Goal: Task Accomplishment & Management: Complete application form

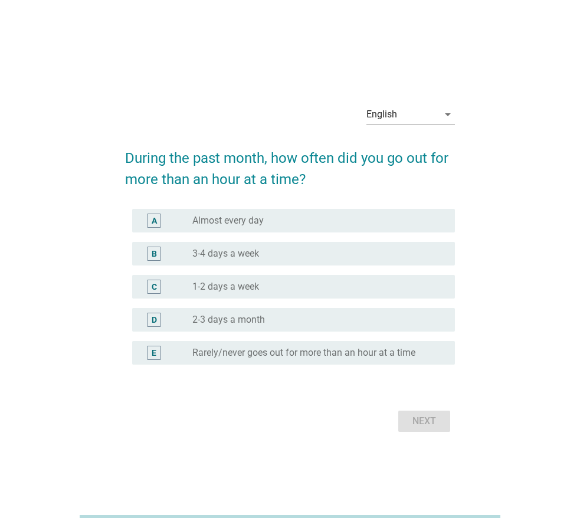
click at [237, 321] on label "2-3 days a month" at bounding box center [229, 320] width 73 height 12
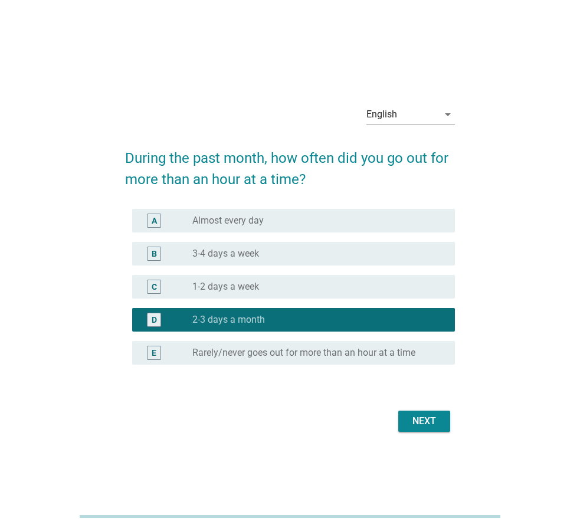
click at [425, 418] on div "Next" at bounding box center [424, 422] width 33 height 14
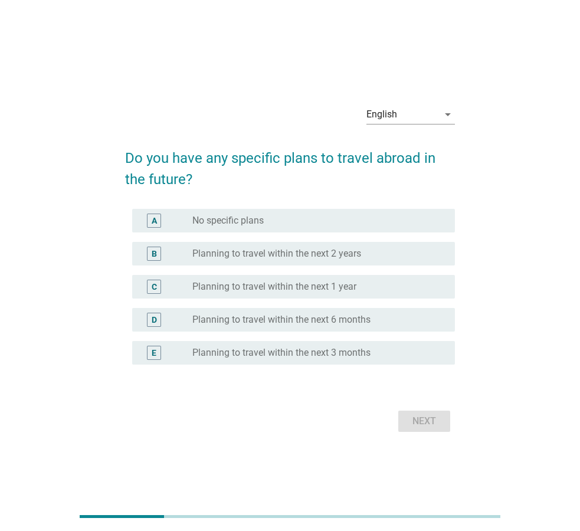
click at [249, 328] on div "D radio_button_unchecked Planning to travel within the next 6 months" at bounding box center [293, 320] width 323 height 24
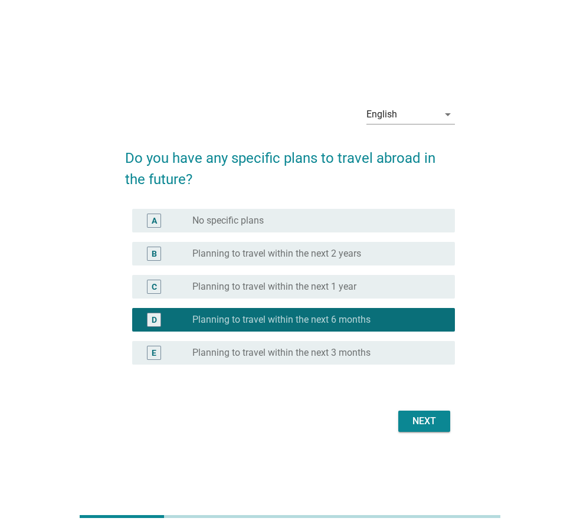
click at [451, 426] on button "Next" at bounding box center [425, 421] width 52 height 21
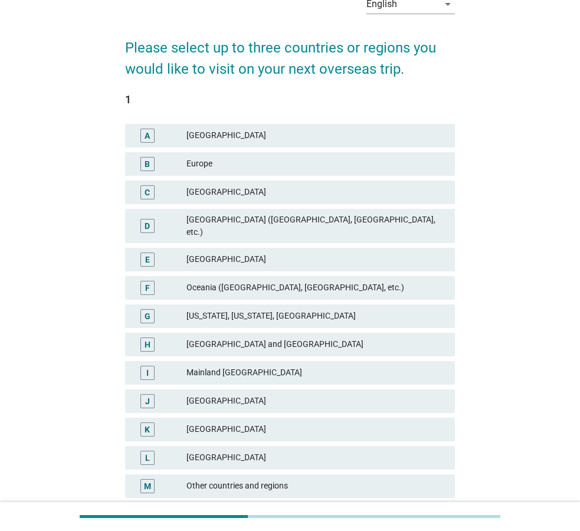
scroll to position [135, 0]
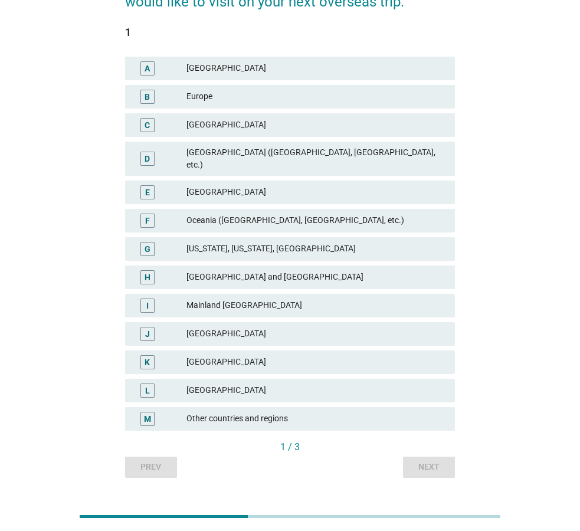
click at [247, 405] on div "M Other countries and regions" at bounding box center [290, 419] width 335 height 28
click at [250, 189] on div "E [GEOGRAPHIC_DATA]" at bounding box center [290, 193] width 330 height 24
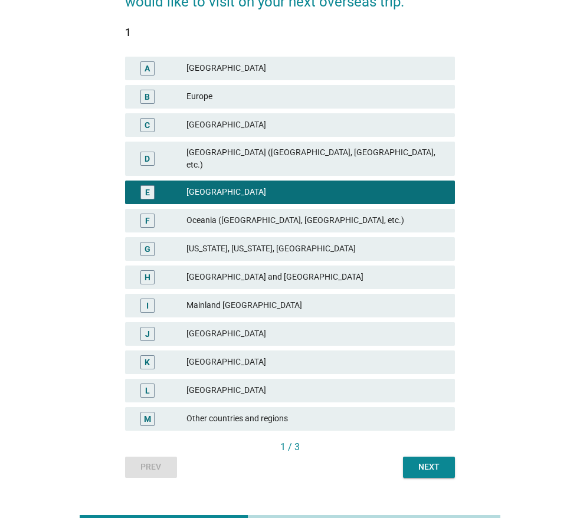
click at [443, 461] on div "Next" at bounding box center [429, 467] width 33 height 12
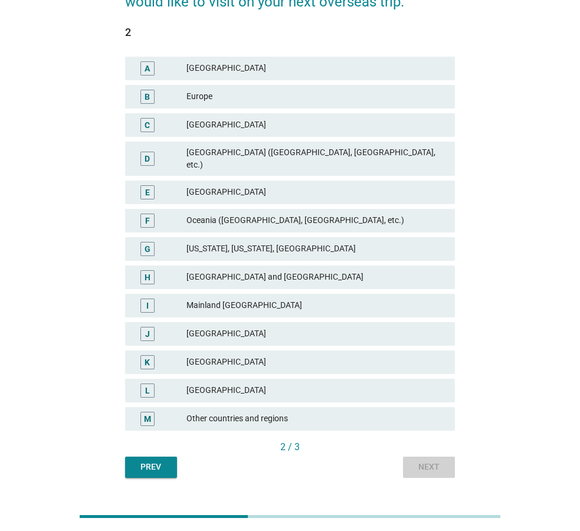
scroll to position [0, 0]
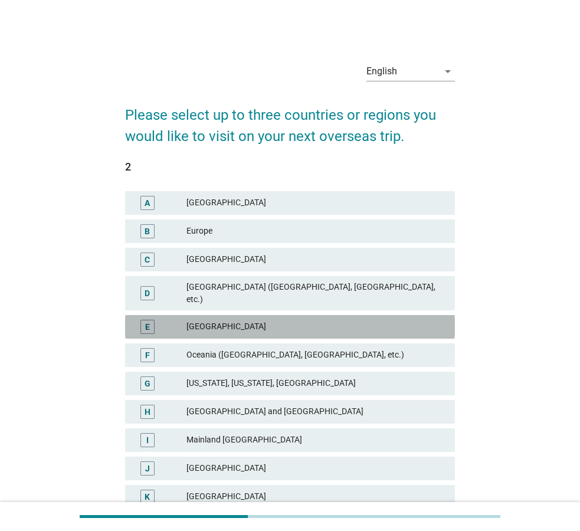
click at [244, 320] on div "[GEOGRAPHIC_DATA]" at bounding box center [316, 327] width 259 height 14
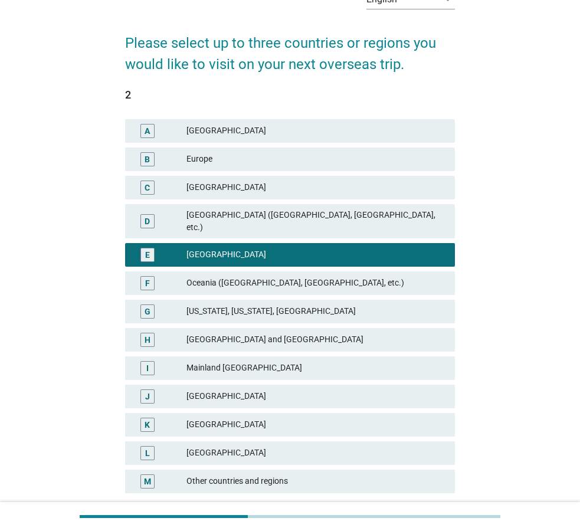
scroll to position [152, 0]
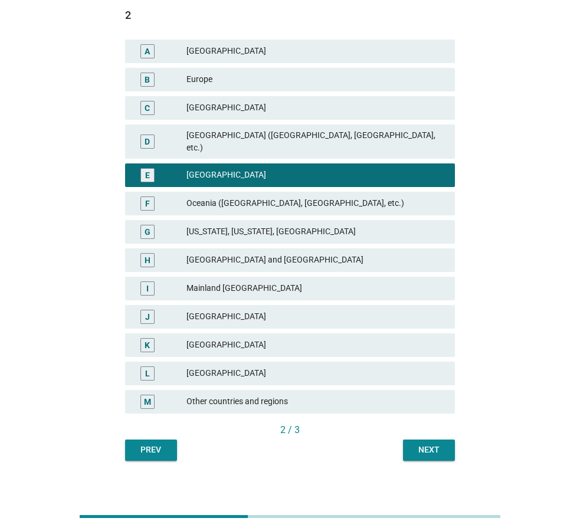
click at [430, 440] on button "Next" at bounding box center [429, 450] width 52 height 21
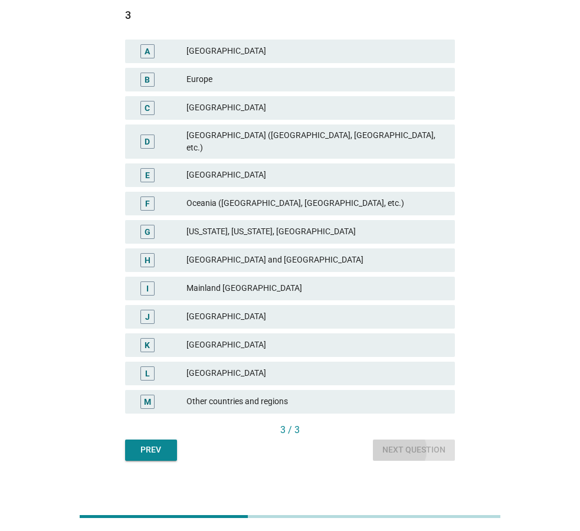
scroll to position [0, 0]
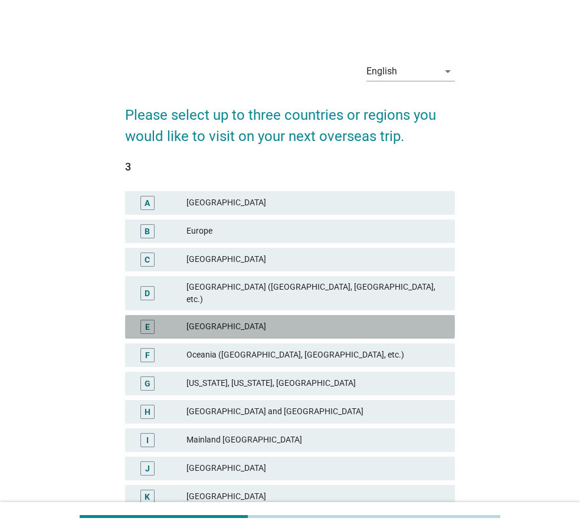
click at [237, 320] on div "[GEOGRAPHIC_DATA]" at bounding box center [316, 327] width 259 height 14
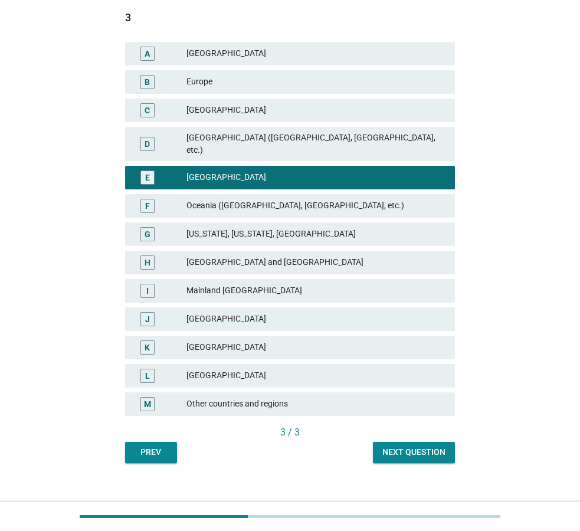
scroll to position [152, 0]
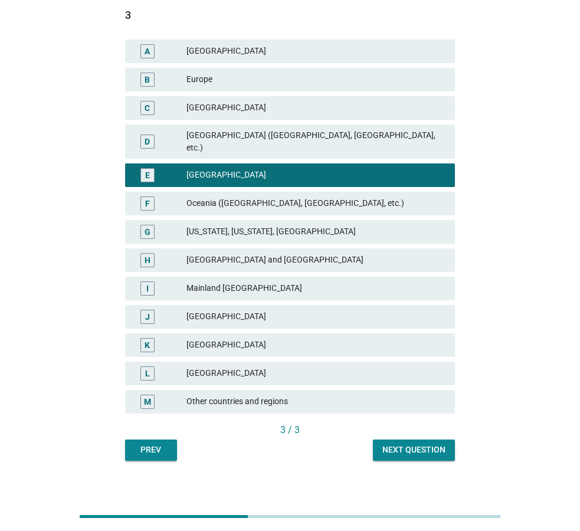
click at [432, 446] on button "Next question" at bounding box center [414, 450] width 82 height 21
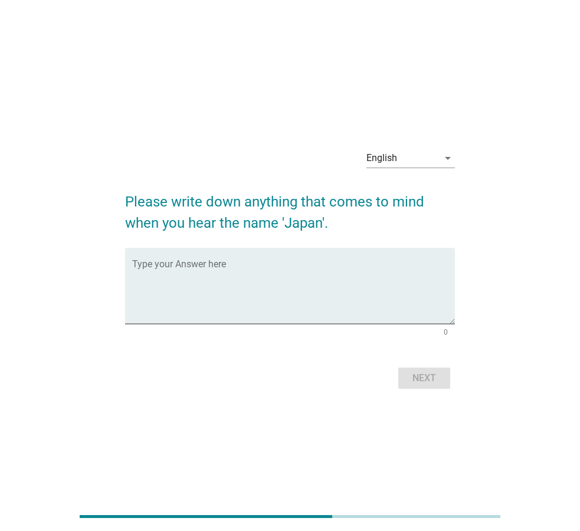
click at [240, 326] on div "Type your Answer here 0" at bounding box center [290, 294] width 330 height 93
click at [225, 294] on textarea "Type your Answer here" at bounding box center [293, 293] width 323 height 62
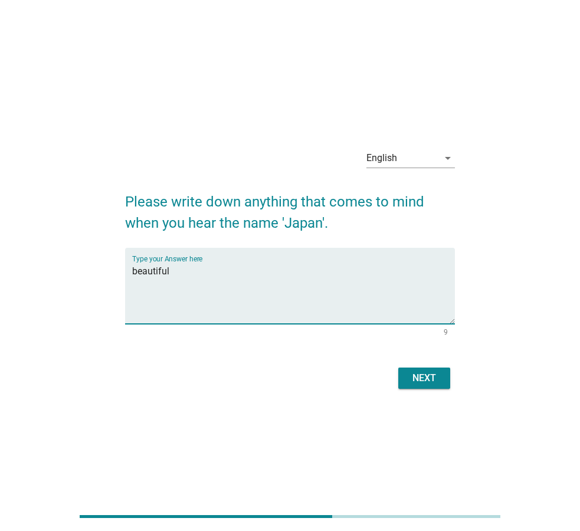
type textarea "beautiful"
click at [428, 363] on form "Please write down anything that comes to mind when you hear the name 'Japan'. T…" at bounding box center [290, 286] width 330 height 213
click at [433, 372] on div "Next" at bounding box center [424, 378] width 33 height 14
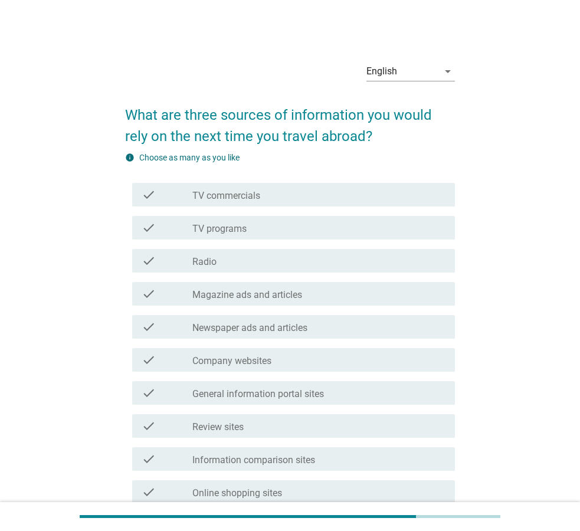
click at [187, 331] on div "check" at bounding box center [167, 327] width 51 height 14
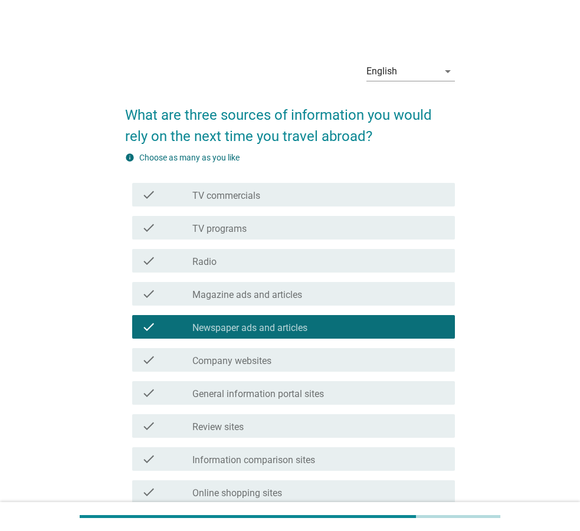
click at [193, 302] on div "check check_box_outline_blank Magazine ads and articles" at bounding box center [293, 294] width 323 height 24
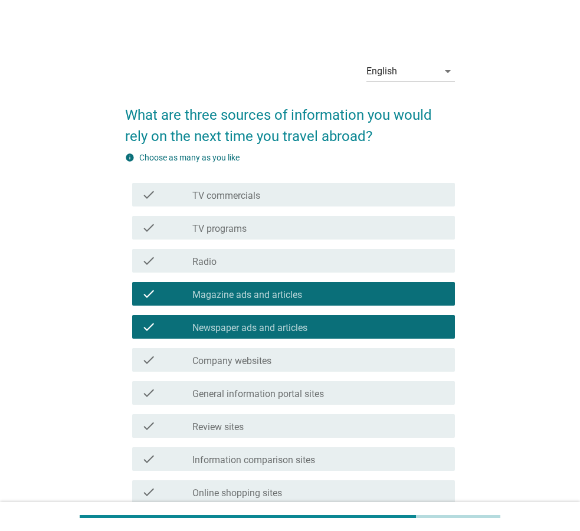
click at [257, 197] on label "TV commercials" at bounding box center [227, 196] width 68 height 12
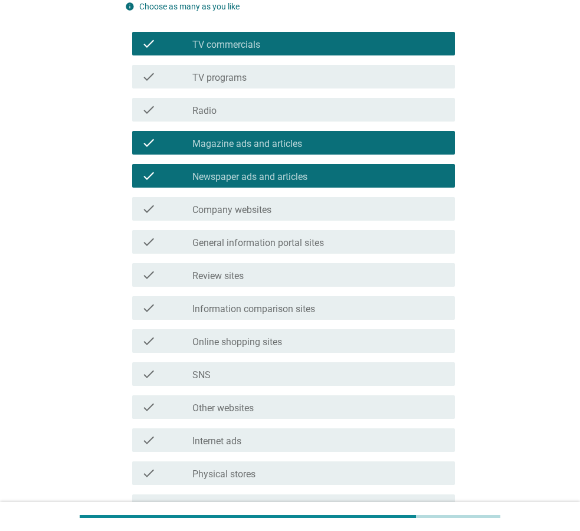
scroll to position [276, 0]
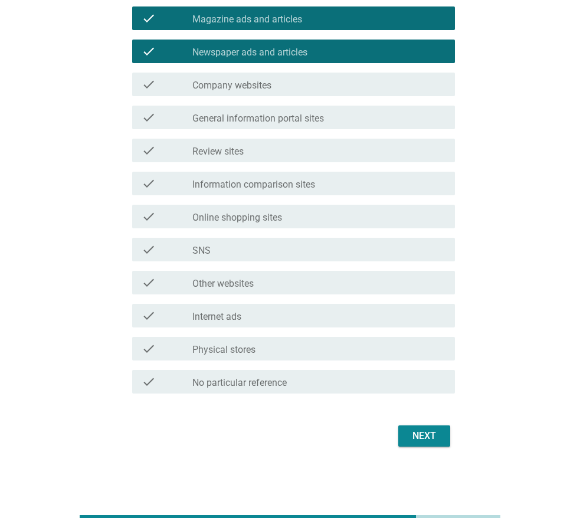
click at [433, 438] on div "Next" at bounding box center [424, 436] width 33 height 14
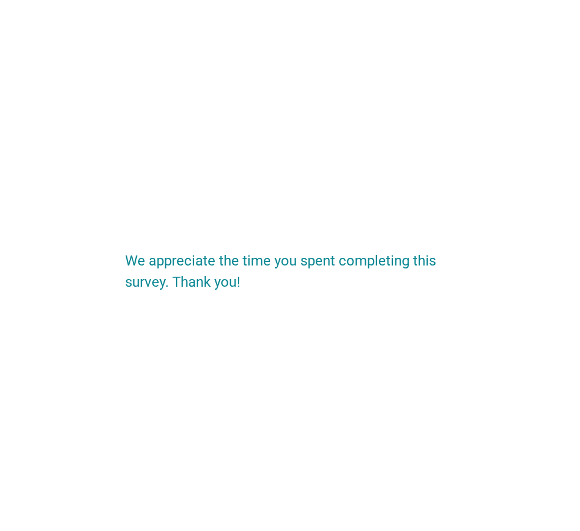
scroll to position [0, 0]
